Goal: Transaction & Acquisition: Purchase product/service

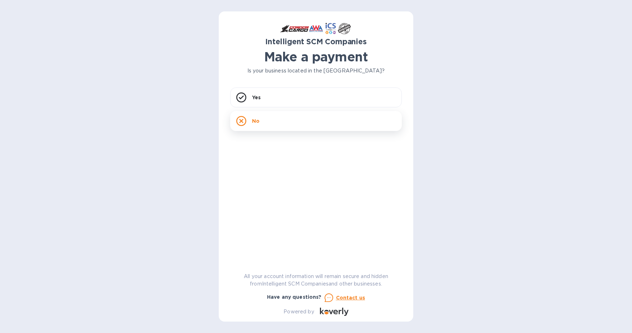
click at [249, 122] on div "No" at bounding box center [315, 121] width 171 height 20
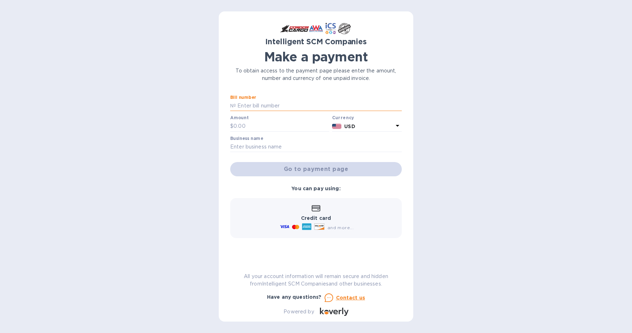
click at [278, 106] on input "text" at bounding box center [319, 106] width 166 height 11
type input "S00519028"
click at [262, 130] on input "text" at bounding box center [281, 126] width 96 height 11
type input "485"
click at [305, 148] on input "text" at bounding box center [315, 147] width 171 height 11
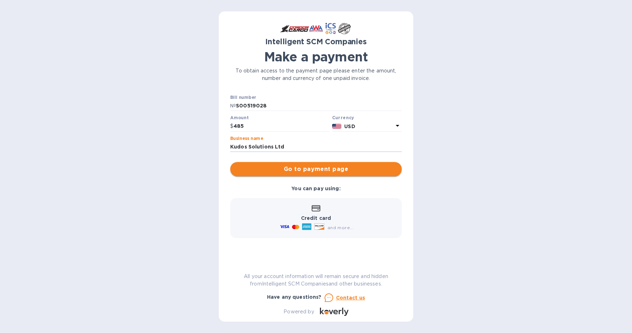
type input "Kudos Solutions Ltd"
click at [314, 170] on span "Go to payment page" at bounding box center [316, 169] width 160 height 9
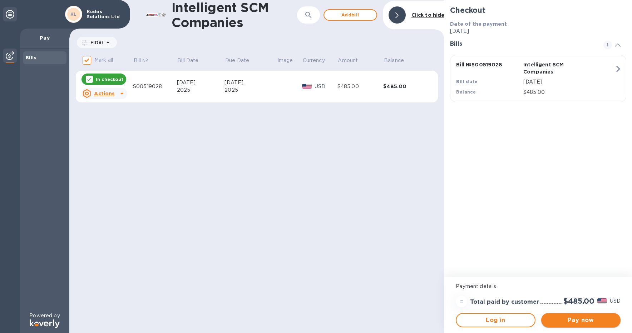
click at [582, 320] on span "Pay now" at bounding box center [581, 320] width 68 height 9
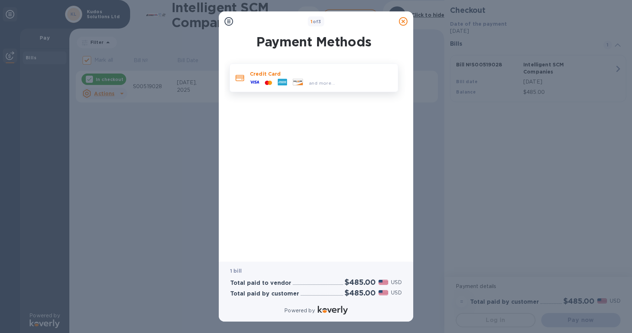
click at [253, 82] on icon at bounding box center [254, 82] width 9 height 3
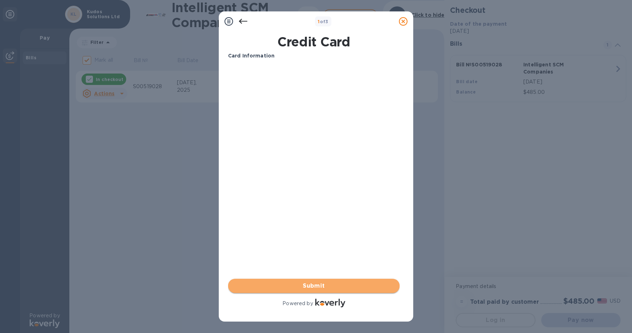
click at [313, 283] on span "Submit" at bounding box center [314, 286] width 160 height 9
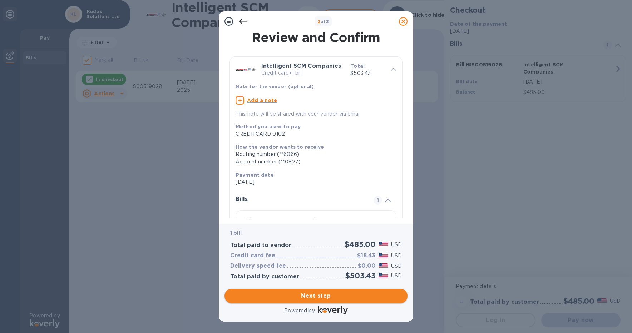
click at [325, 293] on span "Next step" at bounding box center [315, 296] width 171 height 9
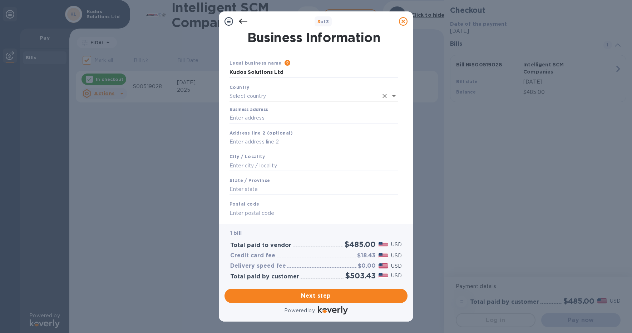
click at [262, 91] on input "text" at bounding box center [303, 96] width 149 height 10
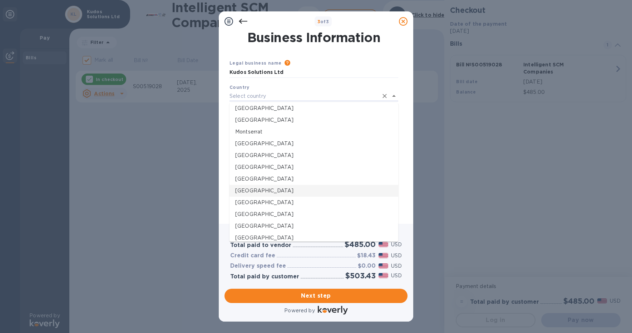
scroll to position [1536, 0]
click at [253, 189] on p "[GEOGRAPHIC_DATA]" at bounding box center [313, 191] width 157 height 8
type input "[GEOGRAPHIC_DATA]"
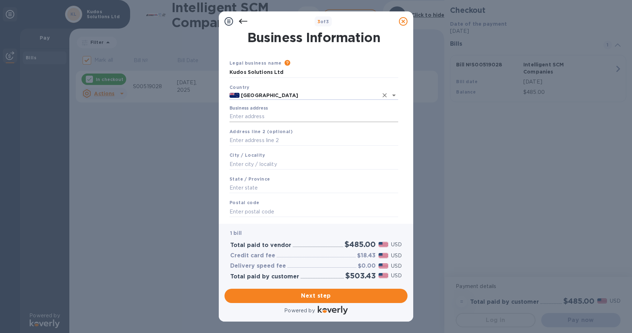
click at [267, 116] on input "Business address" at bounding box center [313, 116] width 169 height 11
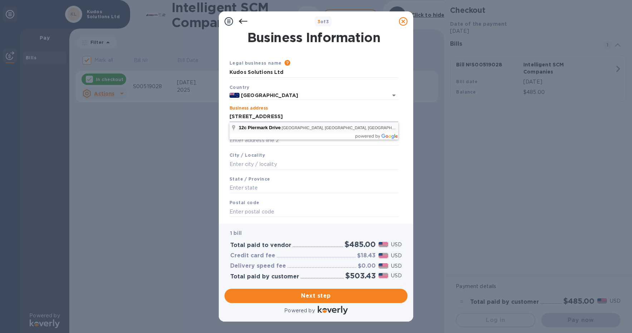
type input "[STREET_ADDRESS]"
type input "[GEOGRAPHIC_DATA]"
type input "0632"
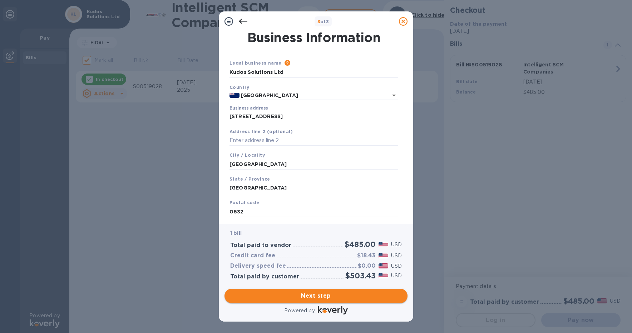
click at [326, 294] on span "Next step" at bounding box center [315, 296] width 171 height 9
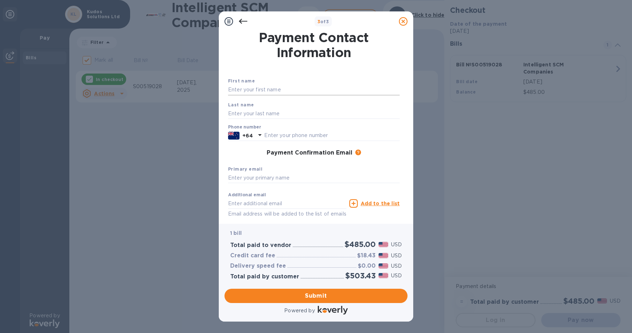
click at [267, 91] on input "text" at bounding box center [313, 90] width 171 height 11
type input "[PERSON_NAME]"
type input "0274313823"
type input "Kudos Solutions Ltd"
click at [258, 112] on input "text" at bounding box center [313, 113] width 171 height 11
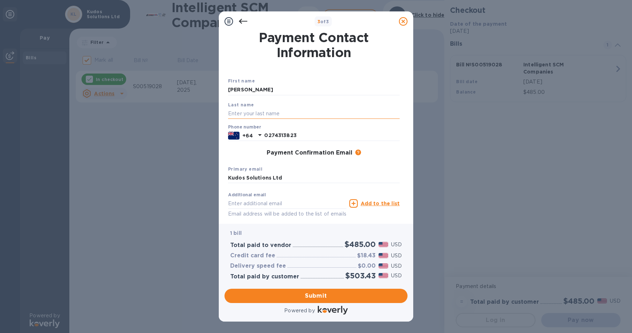
type input "[PERSON_NAME]"
type input "[PERSON_NAME][EMAIL_ADDRESS][DOMAIN_NAME]"
click at [300, 181] on input "Kudos Solutions Ltd" at bounding box center [313, 178] width 171 height 11
click at [286, 179] on input "Kudos Solutions Ltd" at bounding box center [313, 178] width 171 height 11
click at [292, 165] on div "Primary email Kudos Solutions Ltd" at bounding box center [313, 175] width 177 height 24
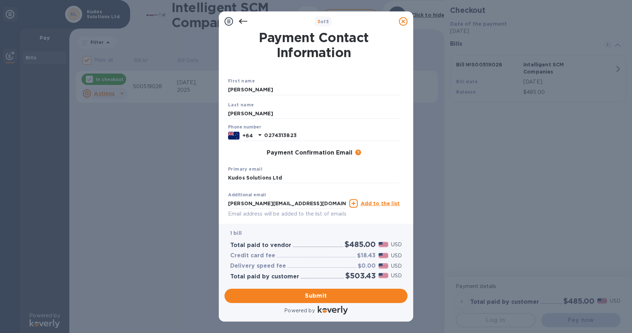
click at [356, 203] on icon at bounding box center [353, 203] width 9 height 9
click at [315, 205] on input "text" at bounding box center [287, 203] width 118 height 11
click at [382, 204] on u "Add to the list" at bounding box center [379, 204] width 39 height 6
click at [251, 200] on input "sue" at bounding box center [287, 203] width 118 height 11
click at [256, 205] on input "sue" at bounding box center [287, 203] width 118 height 11
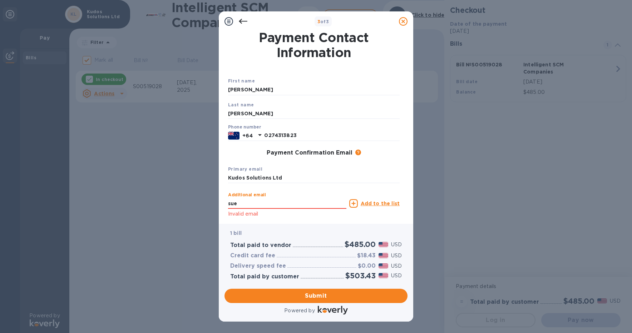
click at [355, 206] on icon at bounding box center [353, 203] width 9 height 9
click at [256, 204] on input "sue" at bounding box center [287, 203] width 118 height 11
type input "[EMAIL_ADDRESS][DOMAIN_NAME]"
click at [353, 204] on icon at bounding box center [353, 203] width 9 height 9
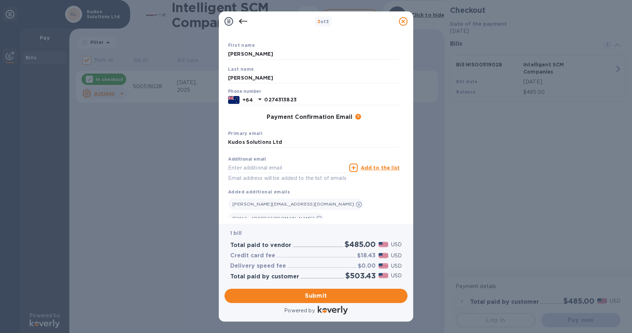
scroll to position [47, 0]
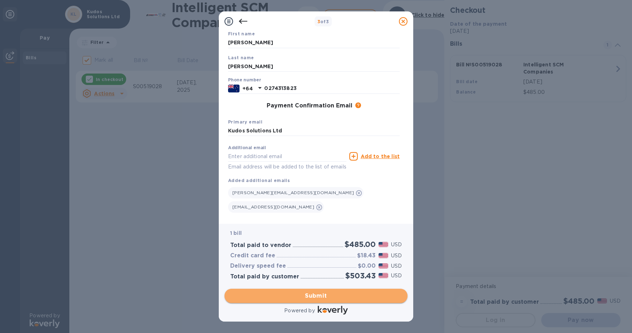
click at [315, 297] on span "Submit" at bounding box center [315, 296] width 171 height 9
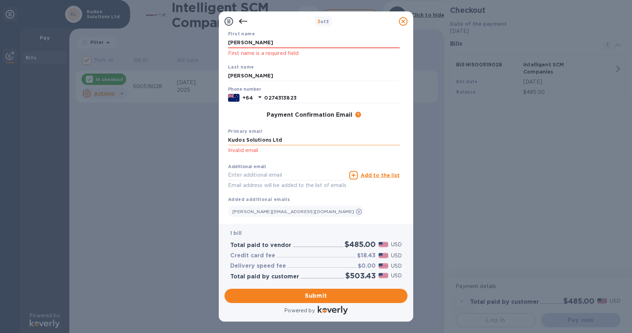
click at [230, 140] on input "Kudos Solutions Ltd" at bounding box center [313, 140] width 171 height 11
type input "[EMAIL_ADDRESS][DOMAIN_NAME]"
click at [322, 223] on icon at bounding box center [319, 226] width 6 height 6
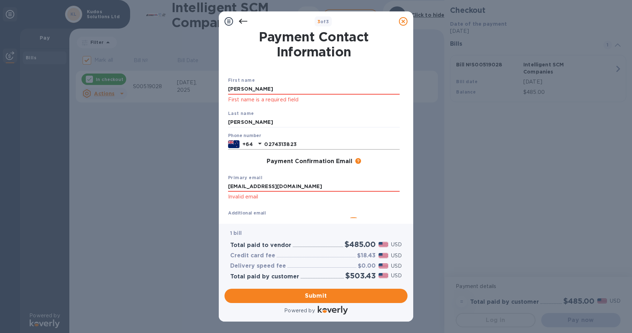
scroll to position [0, 0]
drag, startPoint x: 253, startPoint y: 90, endPoint x: 194, endPoint y: 97, distance: 59.8
click at [194, 97] on div "3 of 3 Payment Contact Information First name [PERSON_NAME] First name is a req…" at bounding box center [316, 166] width 632 height 333
type input "[PERSON_NAME]"
click at [261, 123] on input "[PERSON_NAME]" at bounding box center [313, 123] width 171 height 11
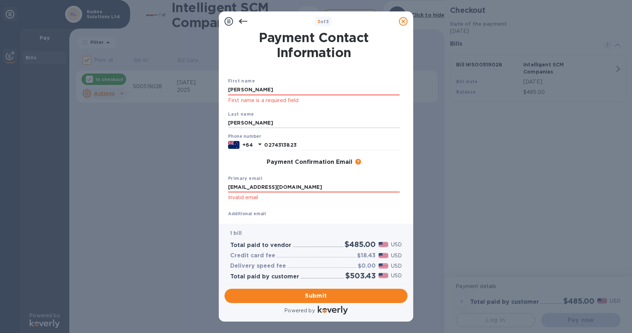
drag, startPoint x: 261, startPoint y: 123, endPoint x: 224, endPoint y: 125, distance: 36.9
click at [224, 125] on div "Payment Contact Information First name [PERSON_NAME] First name is a required f…" at bounding box center [316, 127] width 194 height 193
type input "[PERSON_NAME]"
click at [310, 294] on span "Submit" at bounding box center [315, 296] width 171 height 9
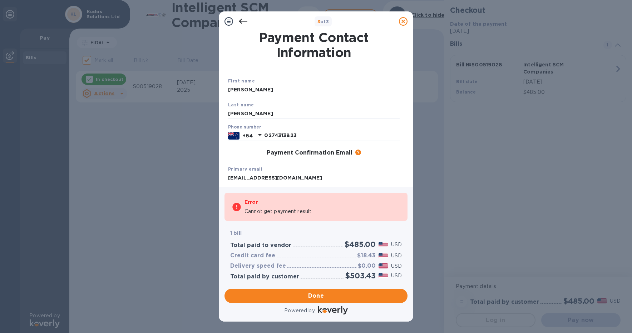
checkbox input "false"
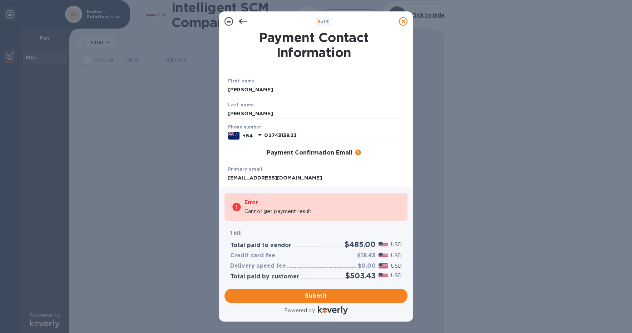
click at [244, 21] on icon at bounding box center [243, 21] width 9 height 5
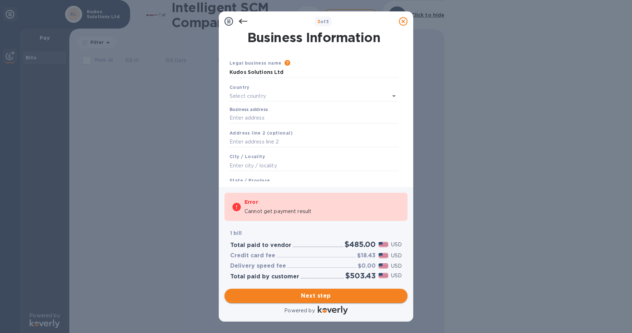
click at [321, 297] on span "Next step" at bounding box center [315, 296] width 171 height 9
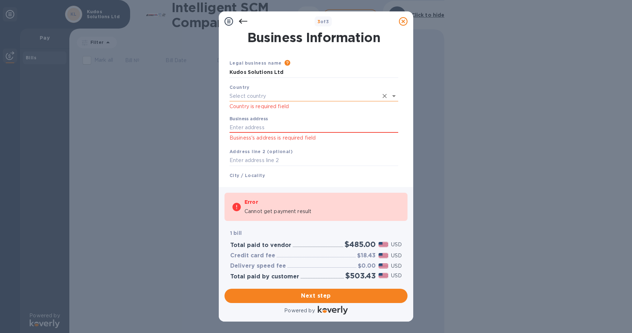
click at [256, 99] on input "text" at bounding box center [303, 96] width 149 height 10
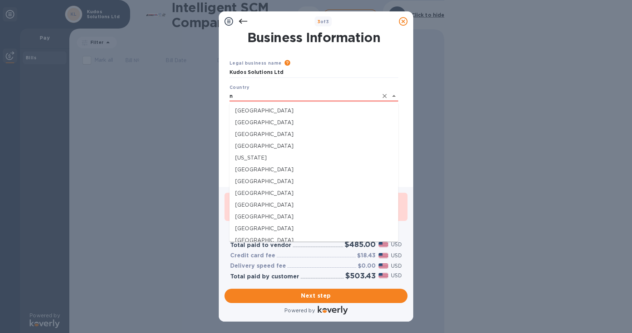
scroll to position [857, 0]
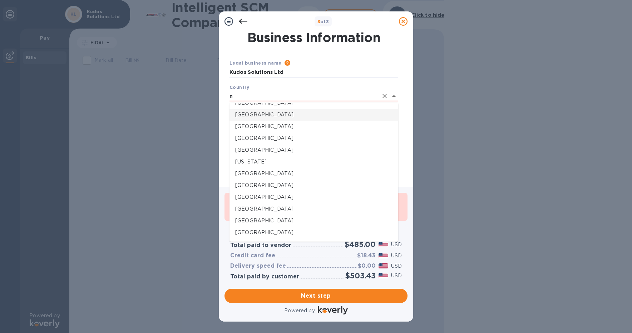
click at [250, 115] on p "[GEOGRAPHIC_DATA]" at bounding box center [313, 115] width 157 height 8
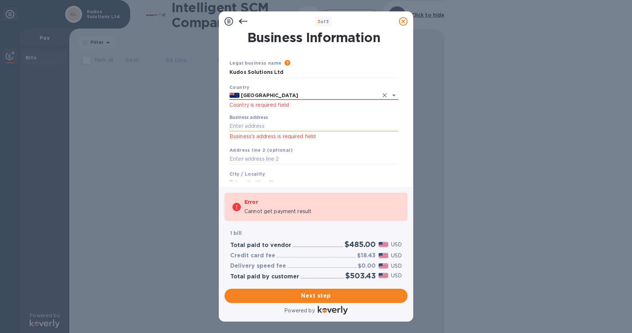
type input "[GEOGRAPHIC_DATA]"
click at [248, 124] on input "Business address" at bounding box center [313, 126] width 169 height 11
type input "[STREET_ADDRESS]"
click at [323, 149] on div "Address line 2 (optional)" at bounding box center [314, 156] width 174 height 24
click at [266, 179] on input "text" at bounding box center [313, 183] width 169 height 11
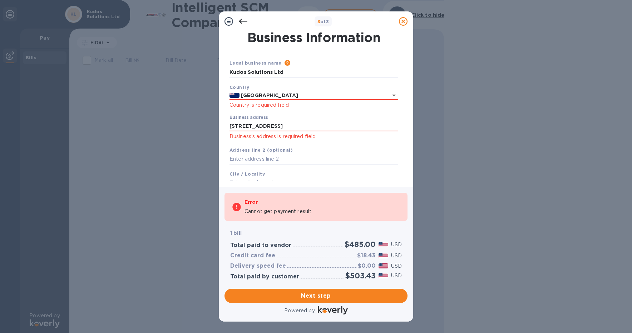
click at [267, 175] on div "City / Locality City is required field" at bounding box center [314, 184] width 174 height 33
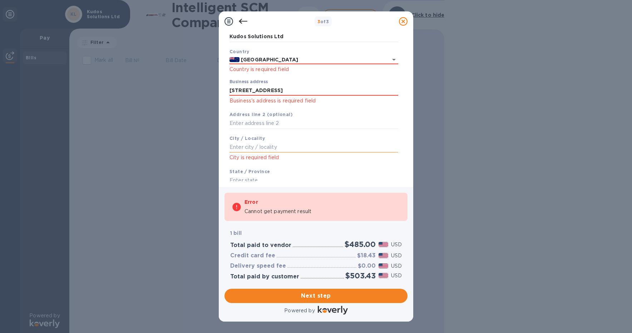
click at [270, 144] on input "text" at bounding box center [313, 147] width 169 height 11
type input "[GEOGRAPHIC_DATA]"
click at [266, 125] on input "text" at bounding box center [313, 123] width 169 height 11
click at [341, 121] on input "Rosedale" at bounding box center [313, 123] width 169 height 11
type input "Rosedale"
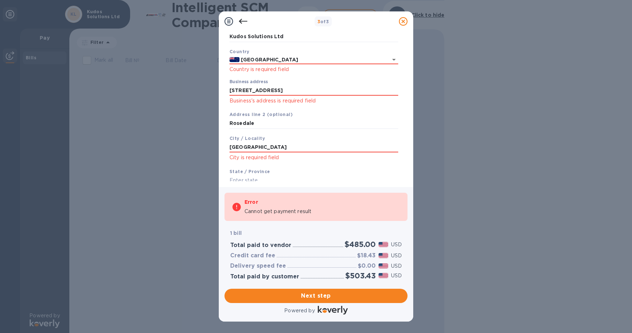
click at [393, 163] on div "City / Locality [GEOGRAPHIC_DATA] is required field" at bounding box center [314, 148] width 174 height 33
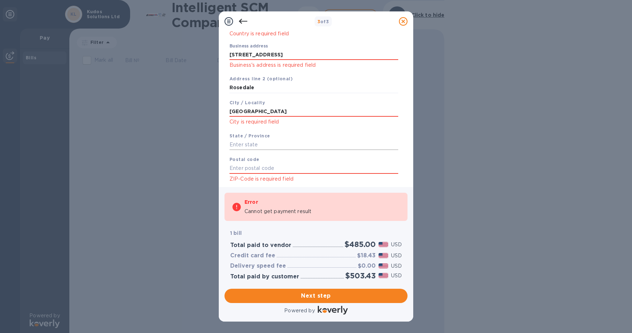
click at [257, 146] on input "text" at bounding box center [313, 144] width 169 height 11
type input "[GEOGRAPHIC_DATA]"
click at [249, 177] on p "ZIP-Code is required field" at bounding box center [313, 179] width 169 height 8
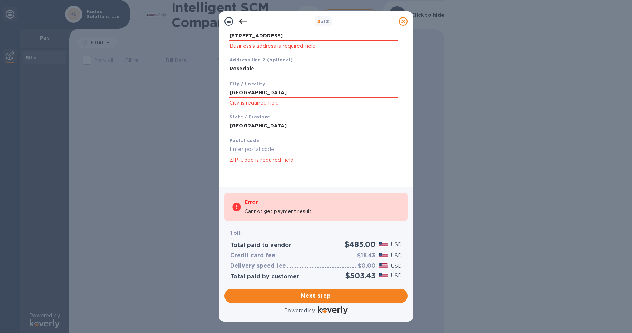
click at [245, 148] on input "text" at bounding box center [313, 149] width 169 height 11
type input "0632"
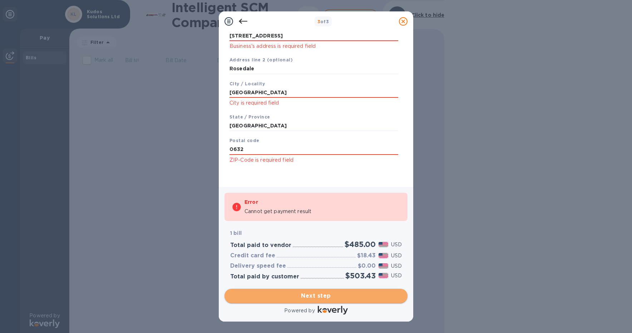
click at [309, 294] on span "Next step" at bounding box center [315, 296] width 171 height 9
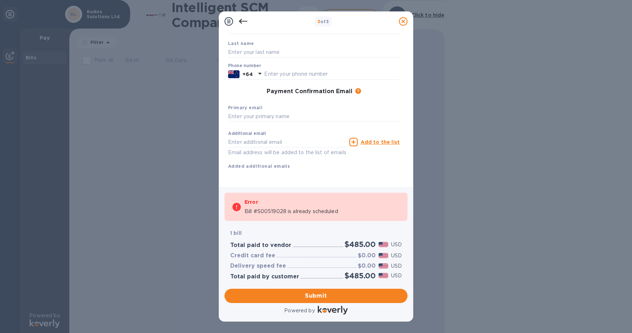
click at [276, 214] on p "Bill #S00519028 is already scheduled" at bounding box center [291, 212] width 94 height 8
click at [533, 176] on div "3 of 3 Payment Contact Information First name Last name Phone number +64 Paymen…" at bounding box center [316, 166] width 632 height 333
